Goal: Information Seeking & Learning: Learn about a topic

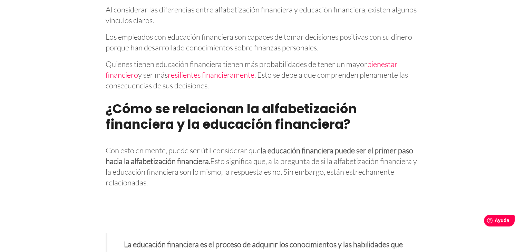
scroll to position [1106, 0]
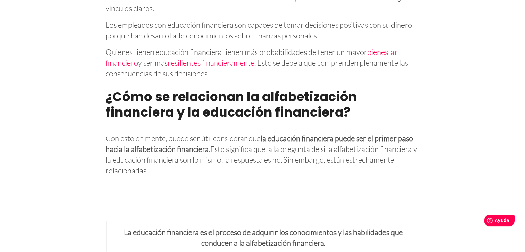
drag, startPoint x: 263, startPoint y: 136, endPoint x: 167, endPoint y: 174, distance: 103.6
click at [167, 174] on p "Con esto en mente, puede ser útil considerar que la educación financiera puede …" at bounding box center [263, 153] width 314 height 45
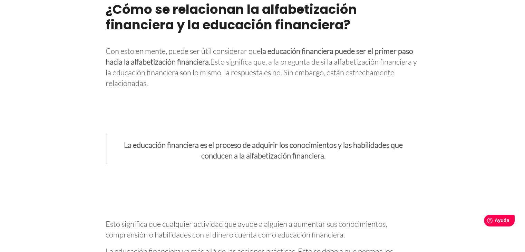
scroll to position [1209, 0]
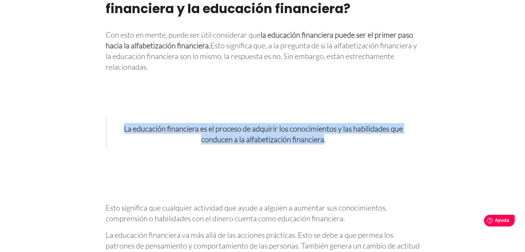
drag, startPoint x: 123, startPoint y: 127, endPoint x: 323, endPoint y: 137, distance: 200.3
click at [323, 137] on font "La educación financiera es el proceso de adquirir los conocimientos y las habil…" at bounding box center [263, 134] width 279 height 20
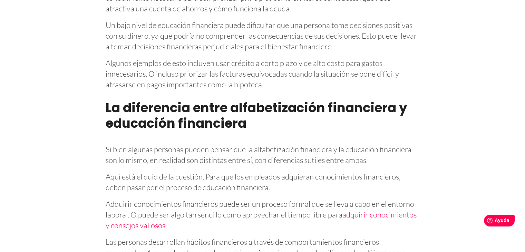
scroll to position [1762, 0]
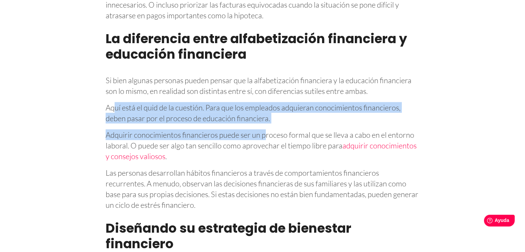
drag, startPoint x: 113, startPoint y: 117, endPoint x: 265, endPoint y: 134, distance: 153.6
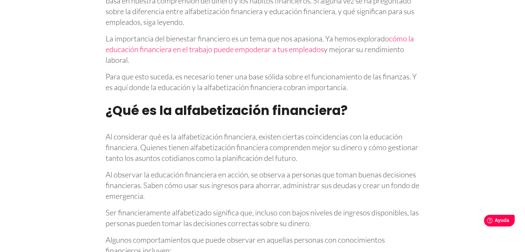
scroll to position [380, 0]
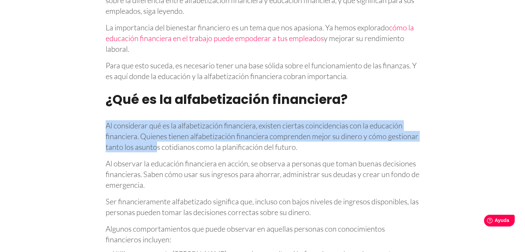
drag, startPoint x: 105, startPoint y: 123, endPoint x: 156, endPoint y: 149, distance: 57.6
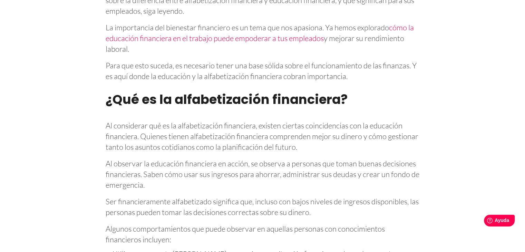
click at [160, 149] on font "Al considerar qué es la alfabetización financiera, existen ciertas coincidencia…" at bounding box center [262, 136] width 313 height 31
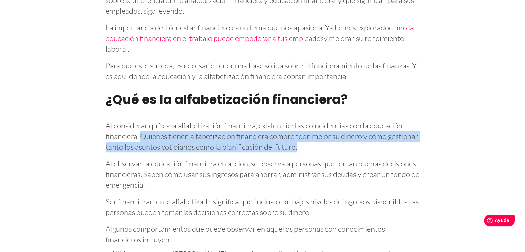
drag, startPoint x: 140, startPoint y: 135, endPoint x: 303, endPoint y: 150, distance: 163.4
click at [303, 150] on p "Al considerar qué es la alfabetización financiera, existen ciertas coincidencia…" at bounding box center [263, 135] width 314 height 35
